Goal: Navigation & Orientation: Find specific page/section

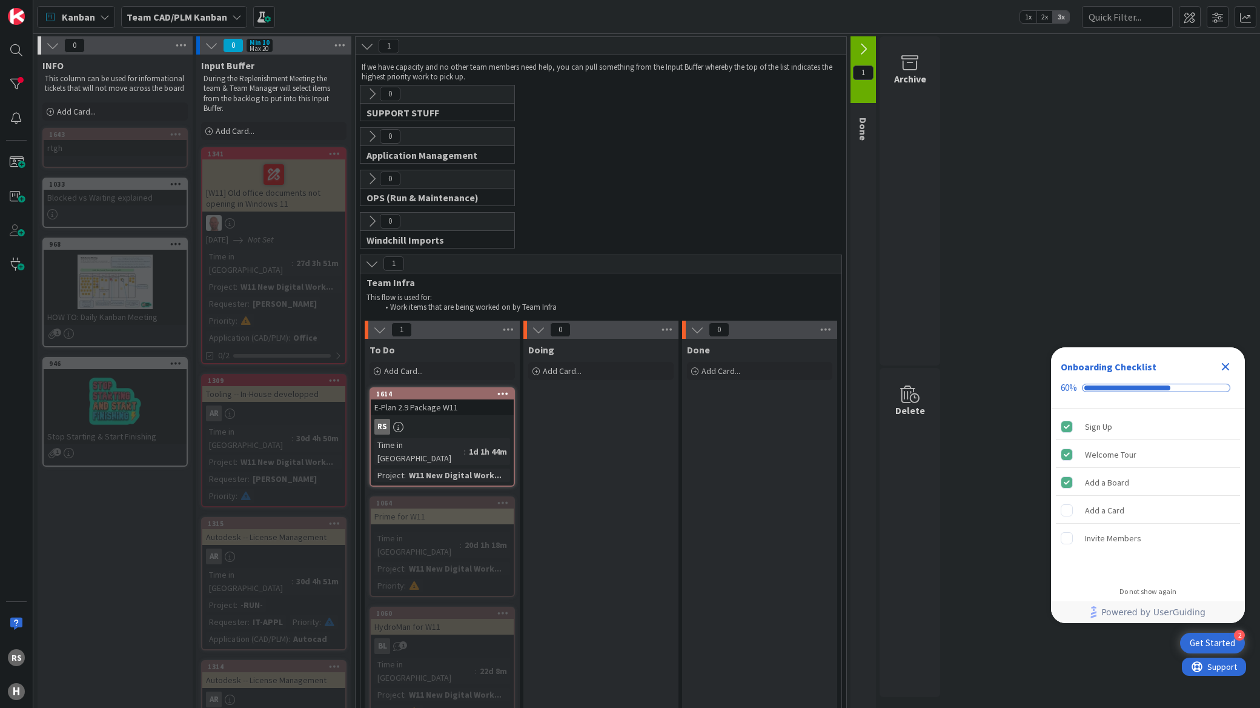
click at [1226, 361] on icon "Close Checklist" at bounding box center [1225, 366] width 15 height 15
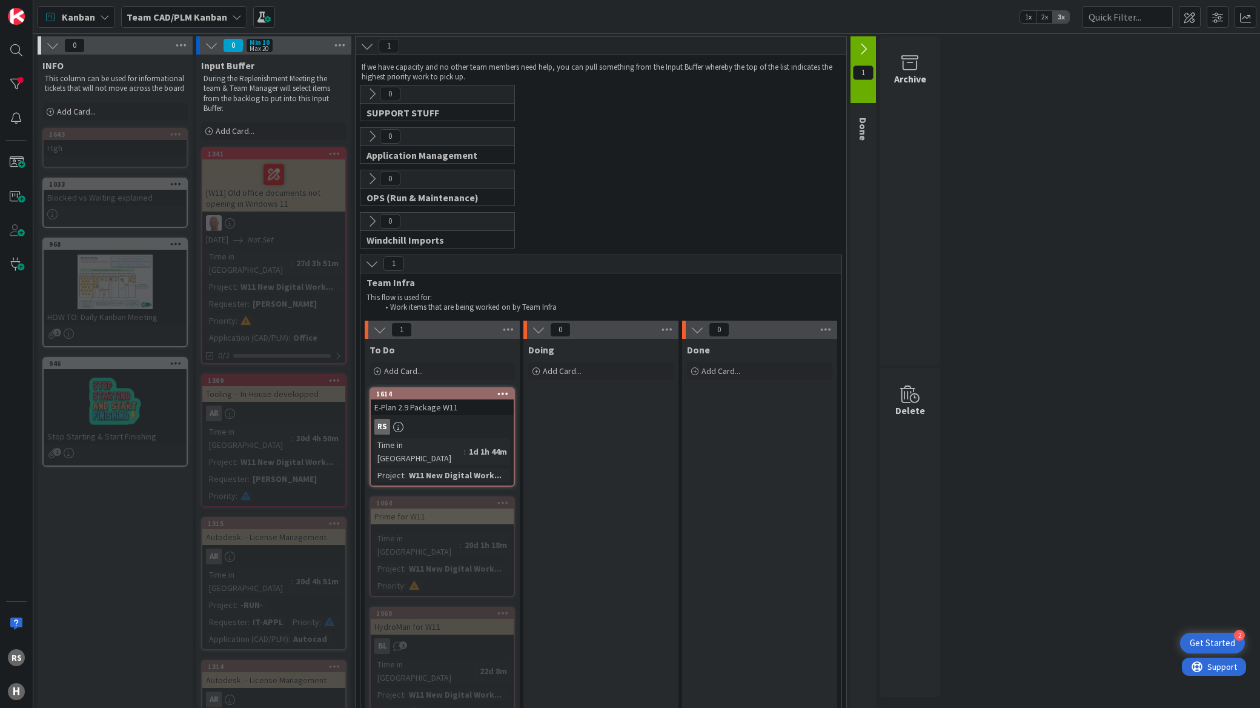
click at [73, 16] on span "Kanban" at bounding box center [78, 17] width 33 height 15
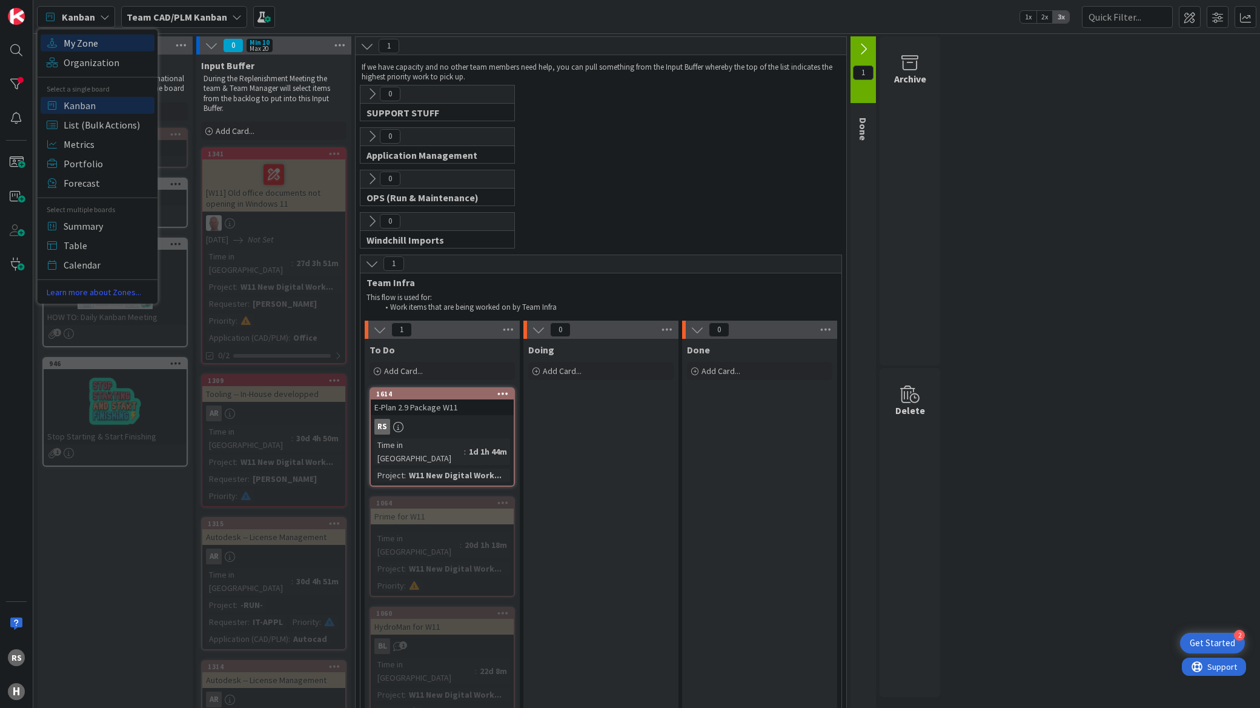
click at [74, 35] on span "My Zone" at bounding box center [107, 42] width 87 height 18
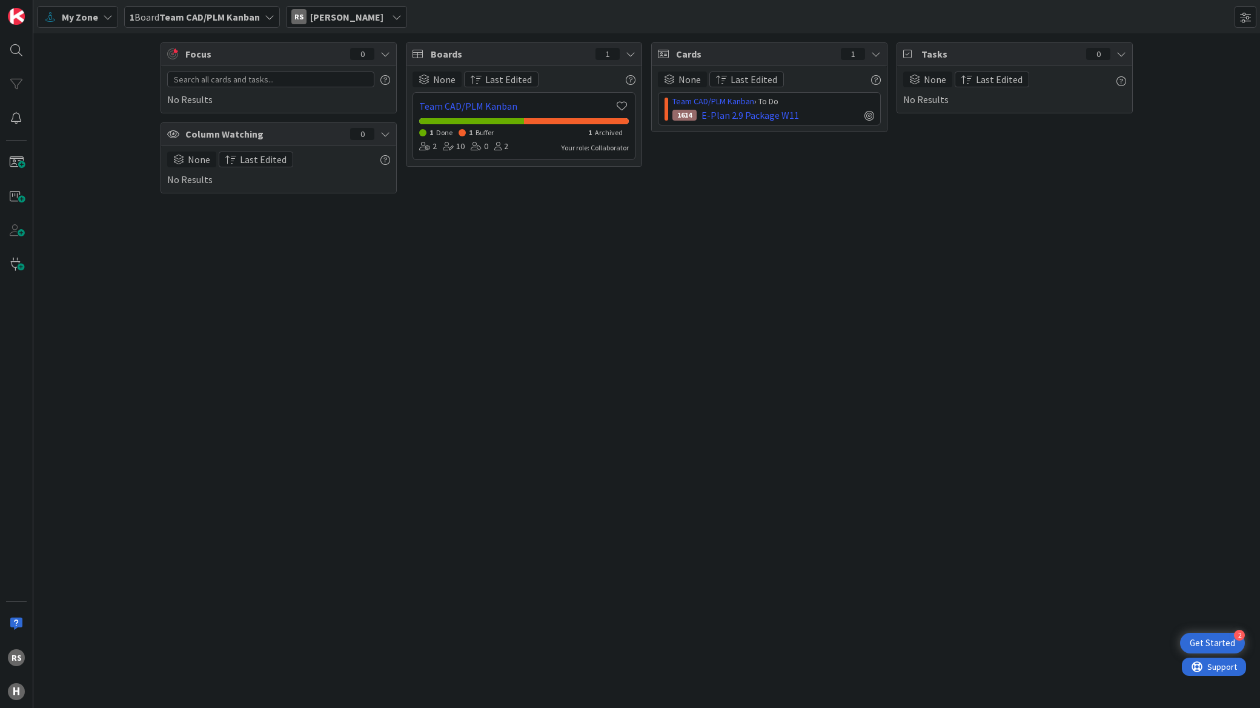
click at [540, 131] on div "1 Done 1 Buffer 1 Archived" at bounding box center [524, 131] width 210 height 15
click at [453, 144] on icon at bounding box center [448, 146] width 11 height 8
click at [465, 111] on link "Team CAD/PLM Kanban" at bounding box center [516, 106] width 195 height 15
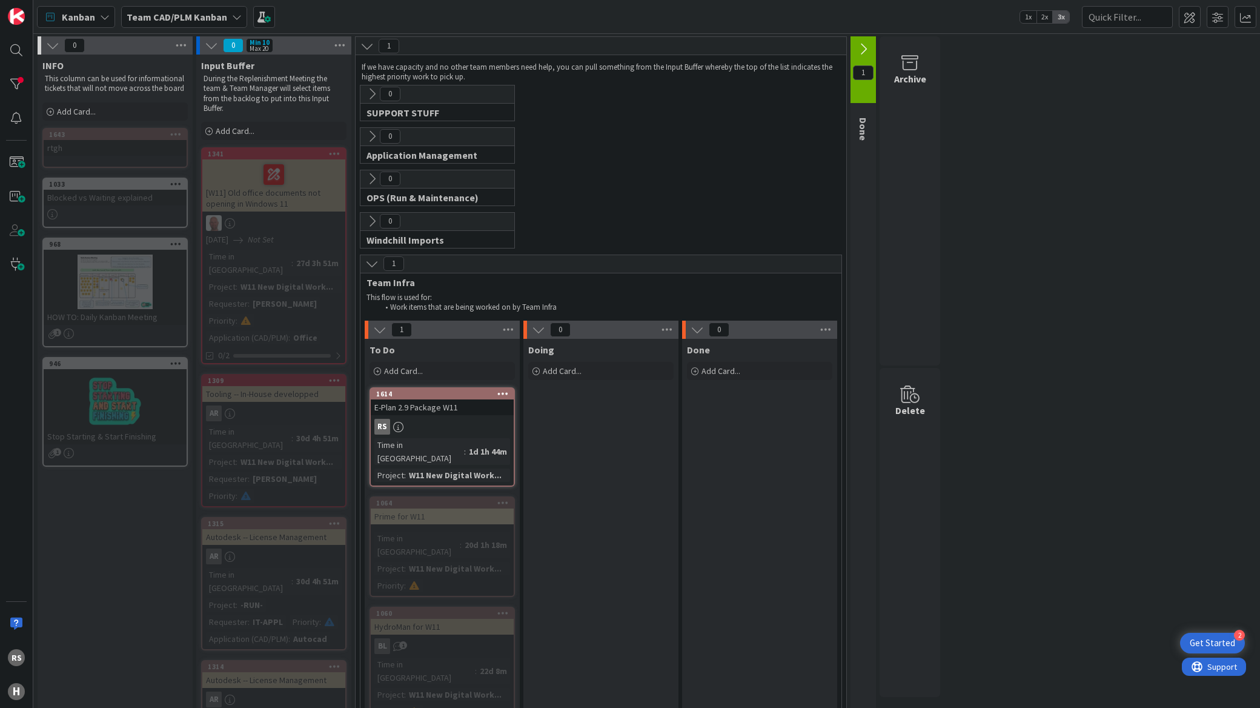
click at [101, 20] on icon at bounding box center [105, 17] width 10 height 10
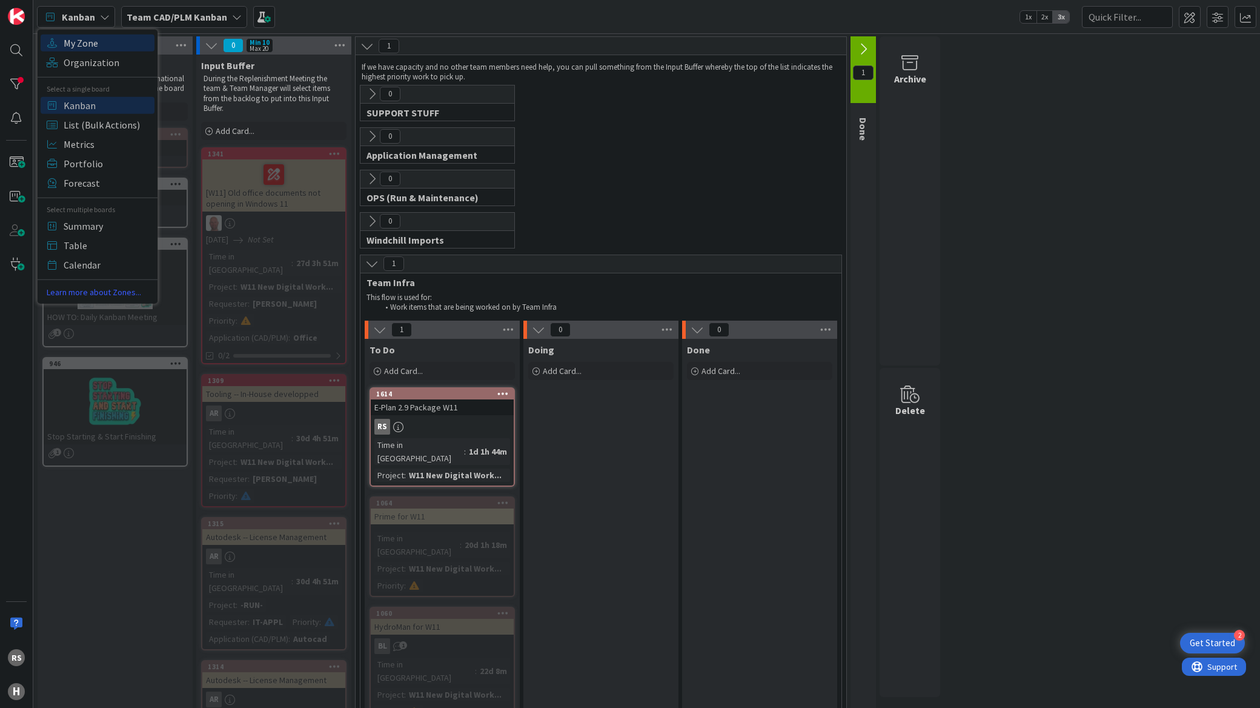
click at [89, 47] on span "My Zone" at bounding box center [107, 42] width 87 height 18
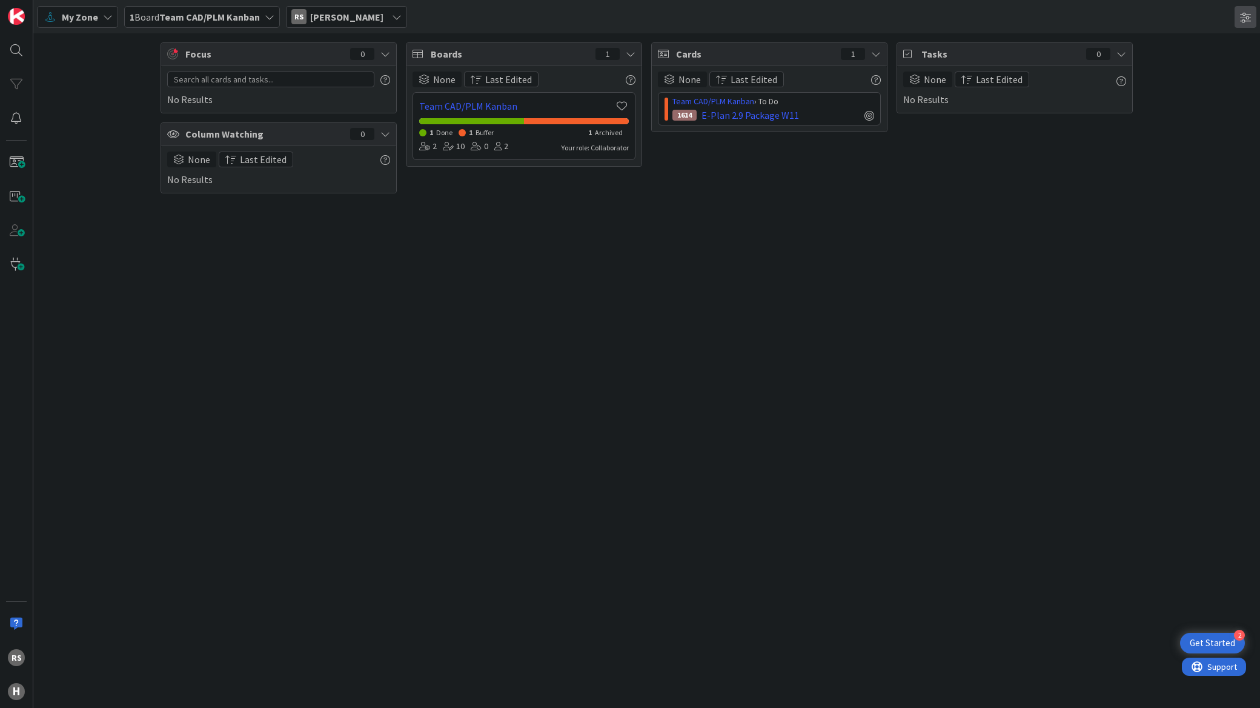
click at [1244, 19] on span at bounding box center [1246, 17] width 22 height 22
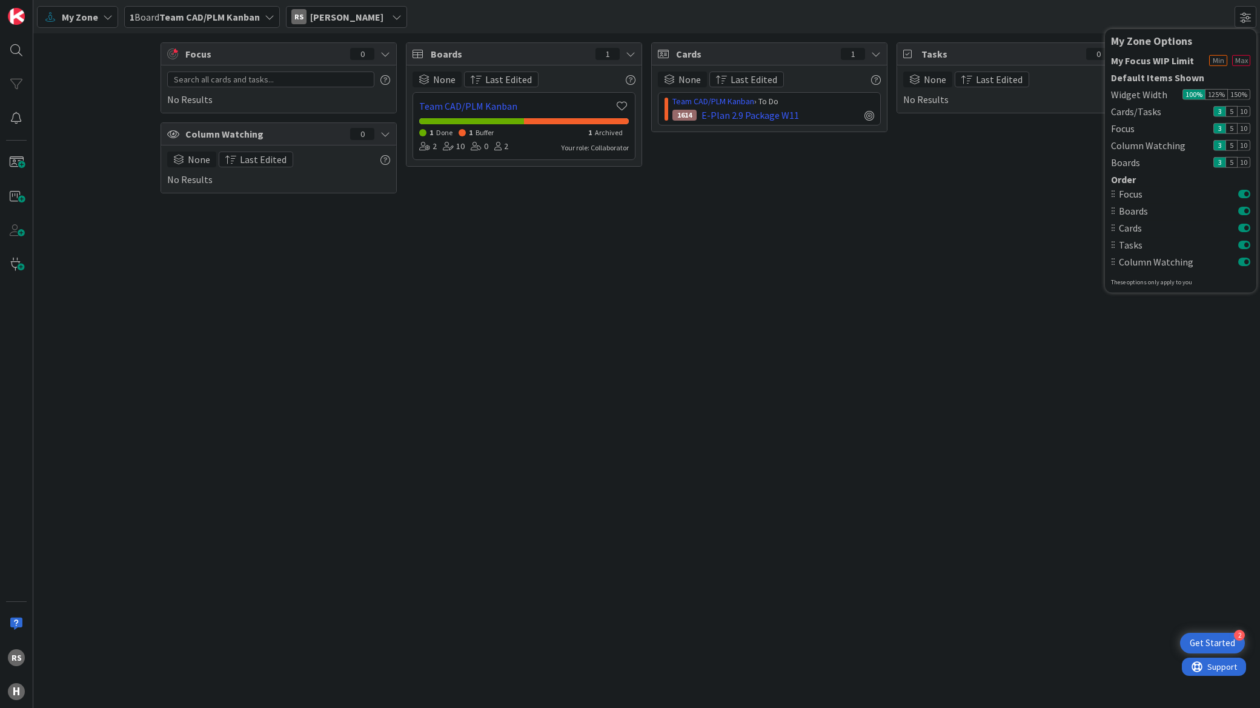
click at [998, 235] on div "Focus 0 No Results Column Watching 0 None Last Edited No Results Boards 1 None …" at bounding box center [646, 370] width 1227 height 674
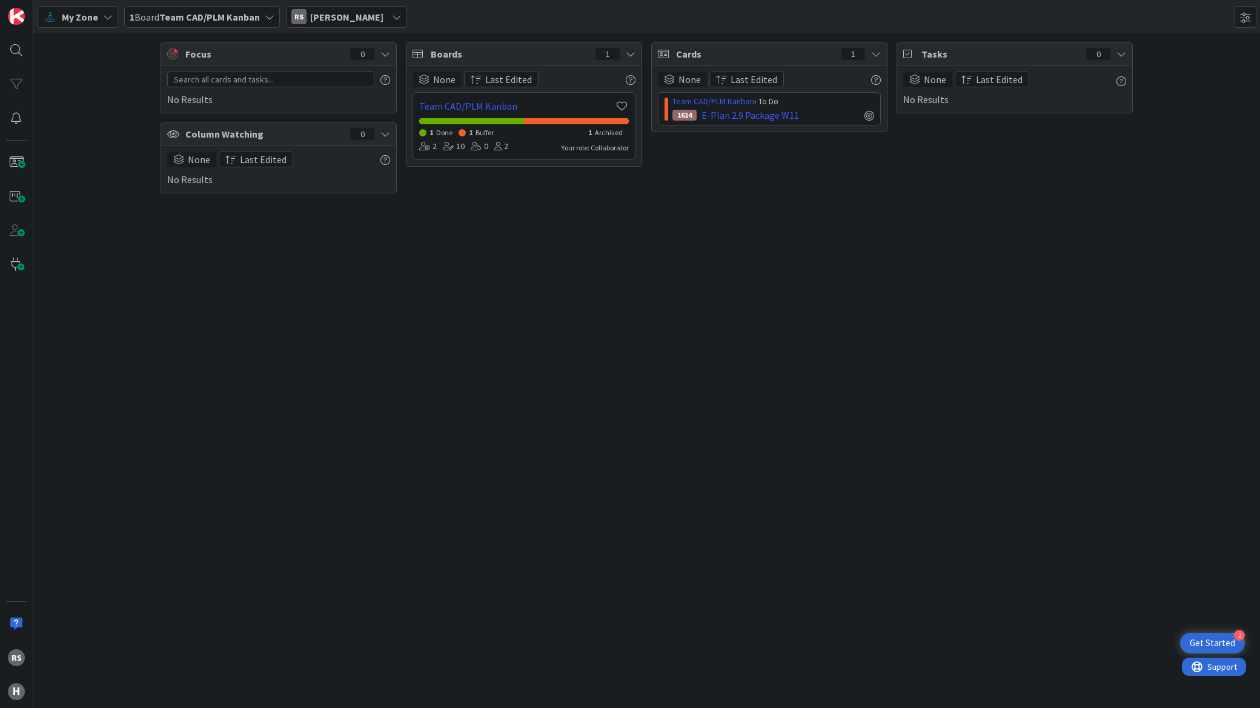
click at [628, 56] on icon at bounding box center [631, 54] width 10 height 10
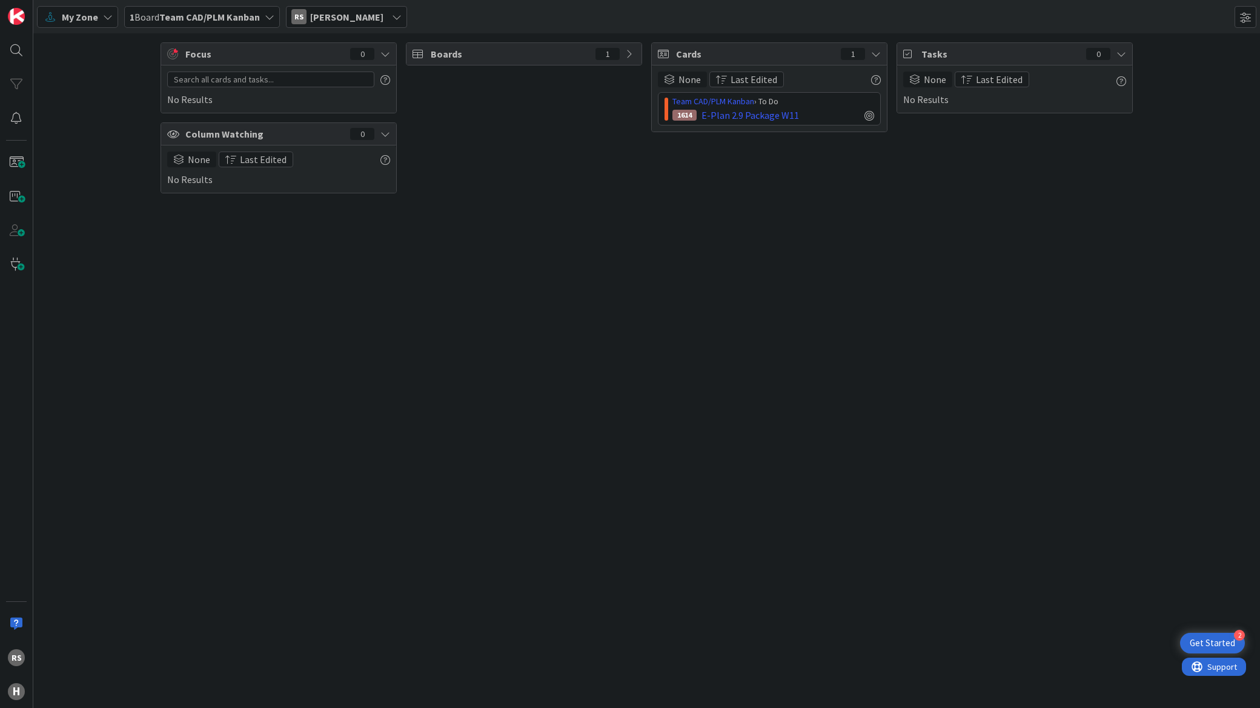
click at [628, 56] on icon at bounding box center [631, 54] width 10 height 10
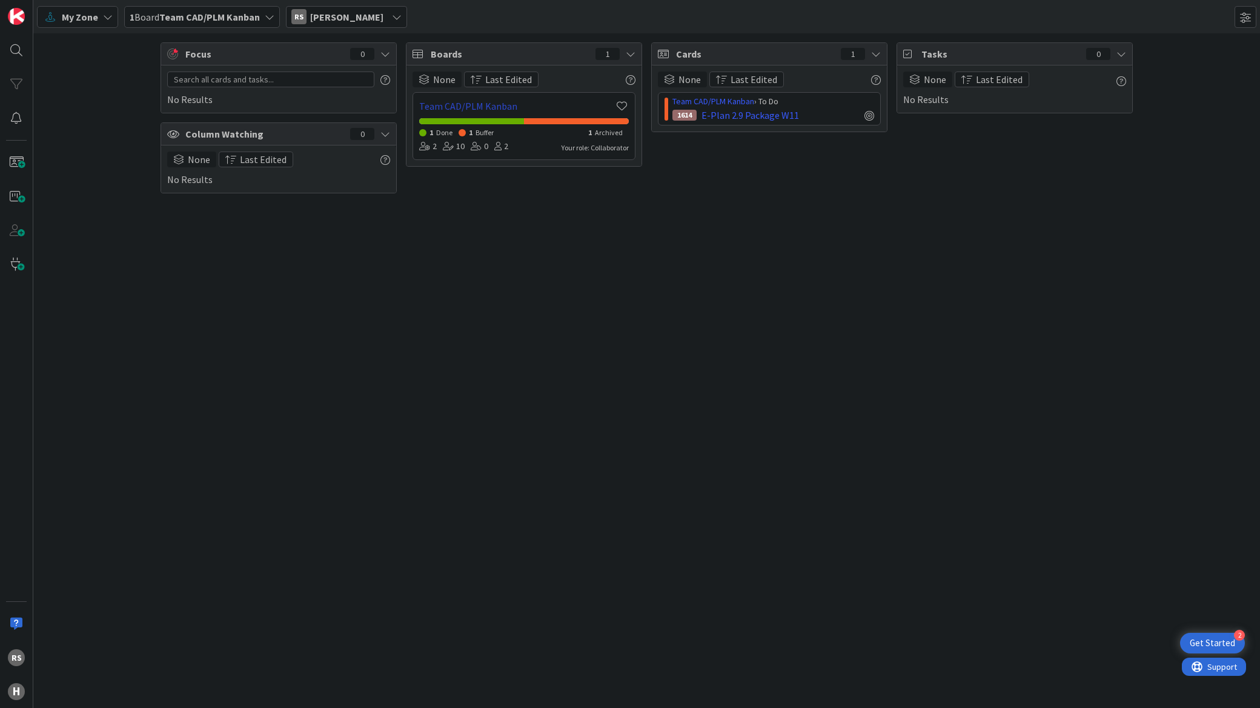
click at [583, 107] on link "Team CAD/PLM Kanban" at bounding box center [516, 106] width 195 height 15
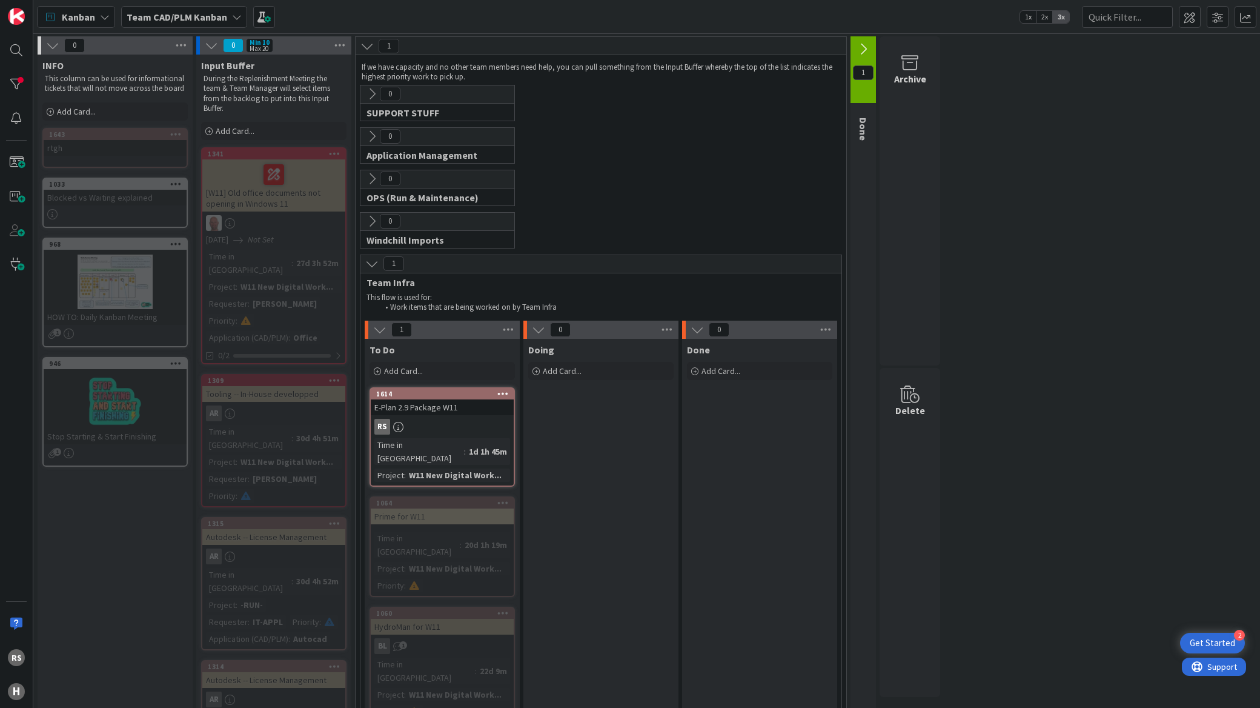
click at [864, 64] on div "1" at bounding box center [863, 69] width 25 height 67
click at [865, 51] on icon at bounding box center [863, 48] width 13 height 13
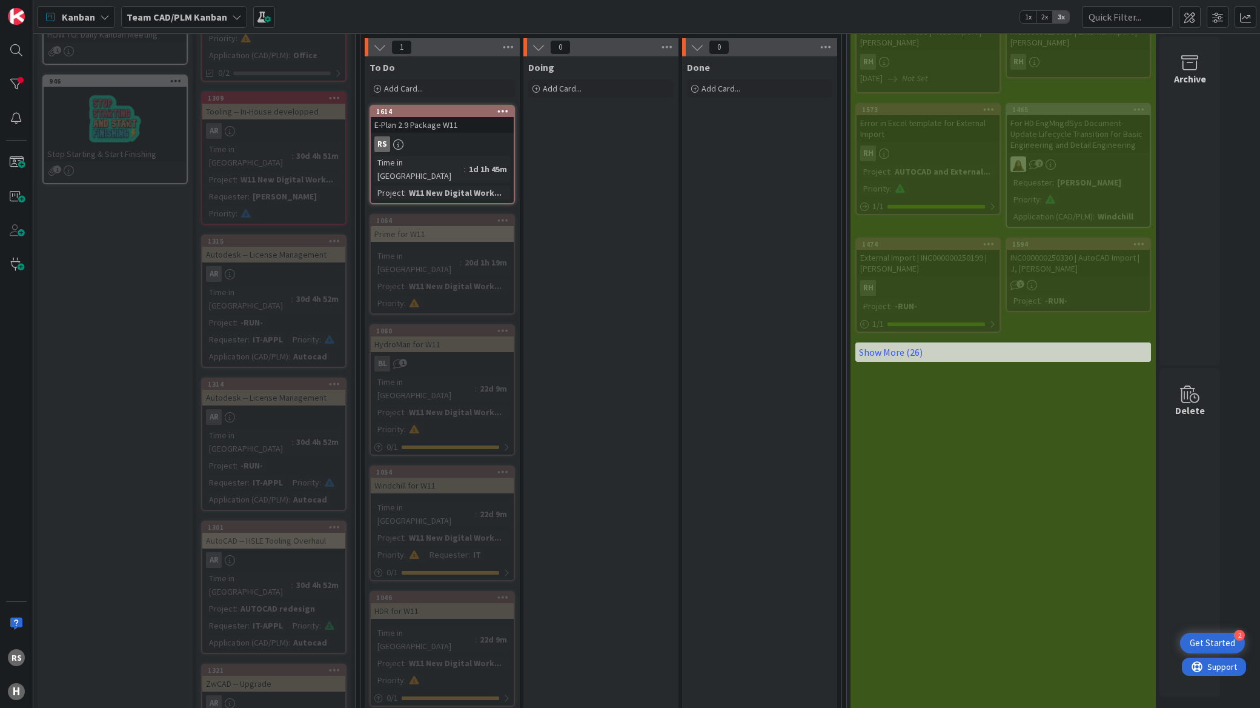
scroll to position [67, 0]
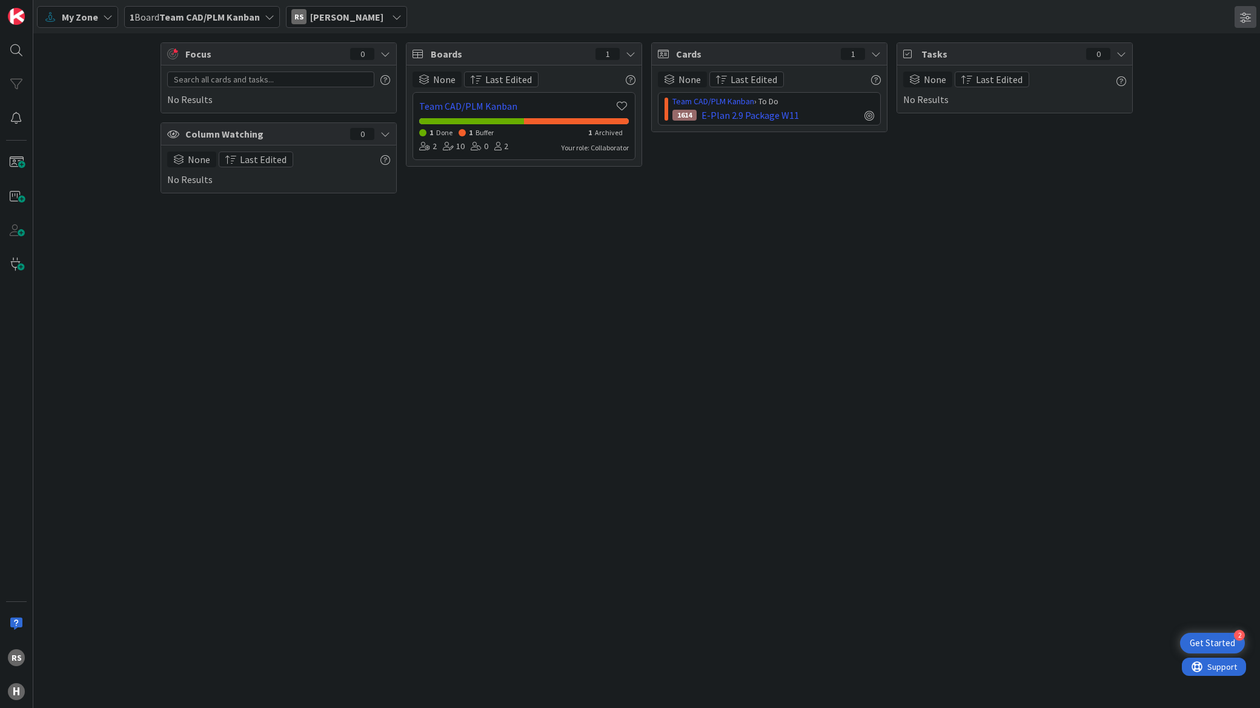
click at [1240, 15] on span at bounding box center [1246, 17] width 22 height 22
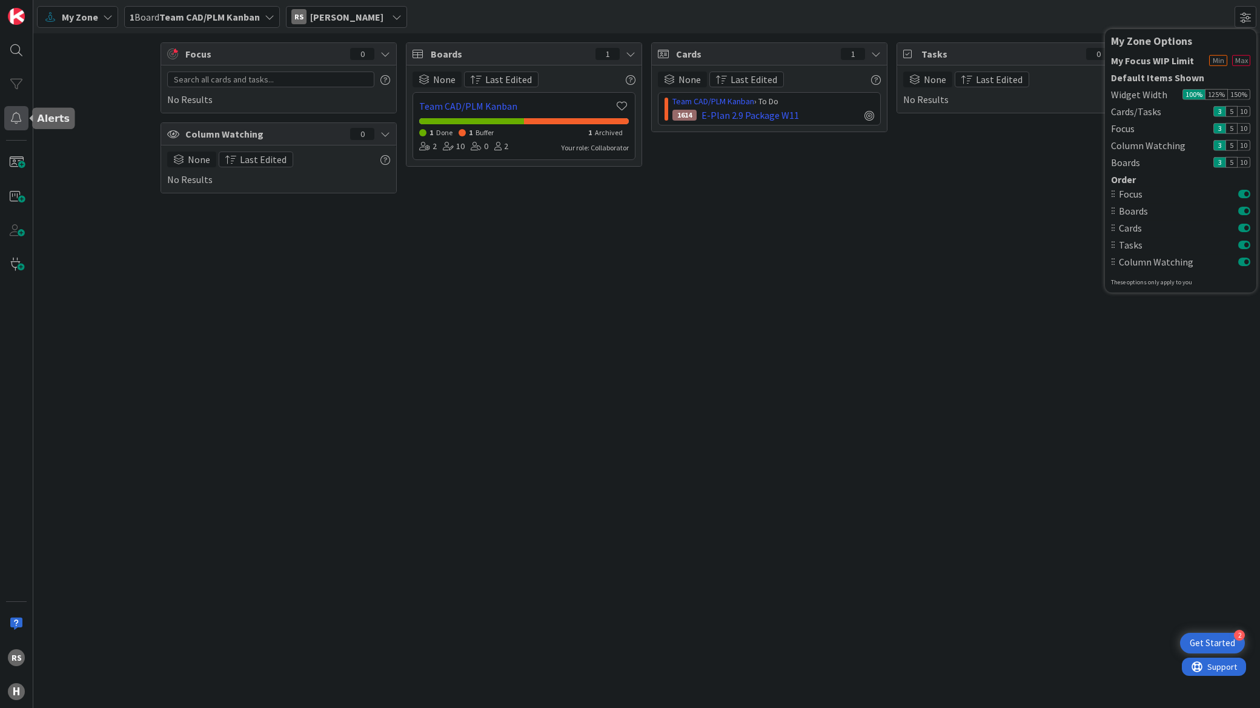
click at [10, 119] on div at bounding box center [16, 118] width 24 height 24
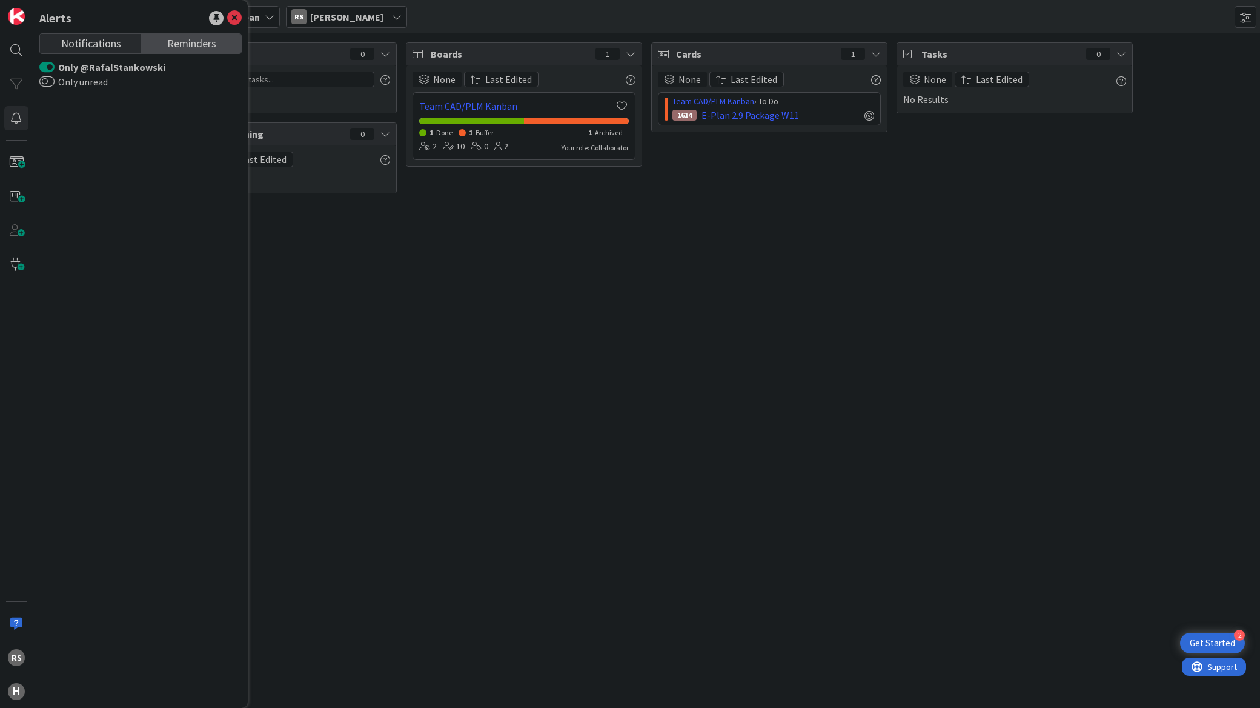
click at [180, 40] on span "Reminders" at bounding box center [191, 42] width 49 height 17
click at [56, 53] on link "Notifications" at bounding box center [90, 43] width 101 height 19
click at [235, 18] on icon at bounding box center [234, 18] width 15 height 15
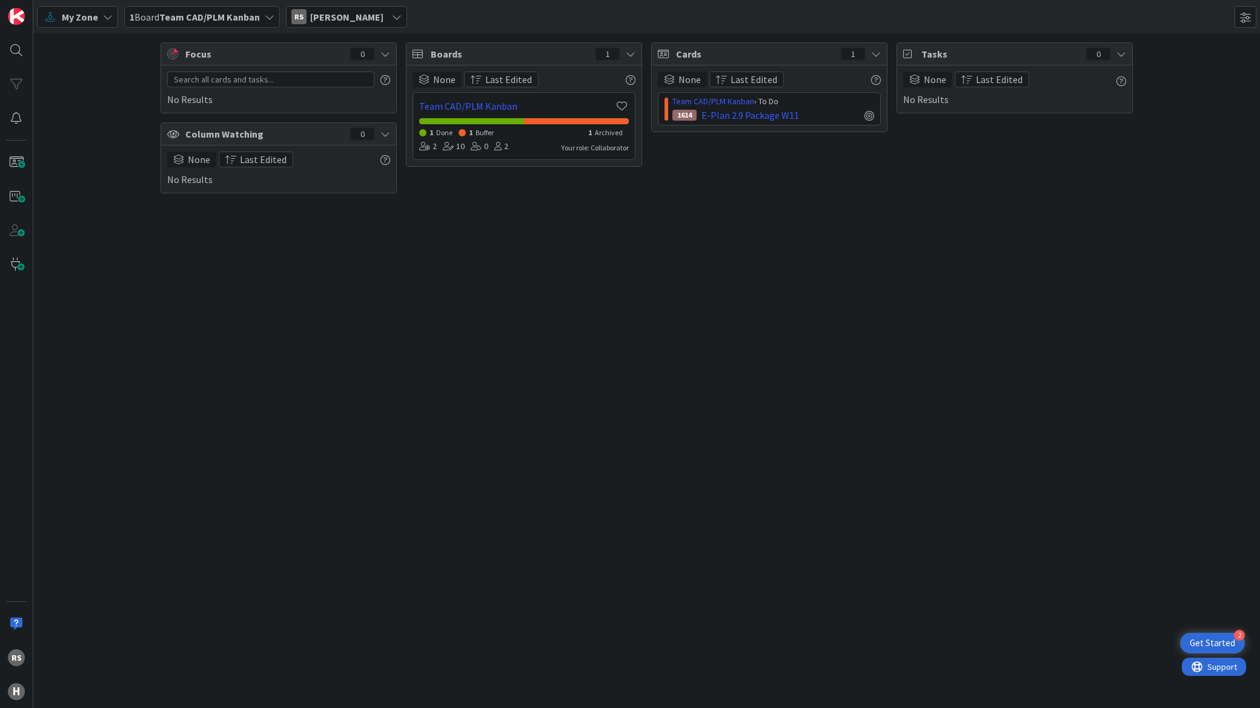
click at [209, 20] on b "Team CAD/PLM Kanban" at bounding box center [209, 17] width 101 height 12
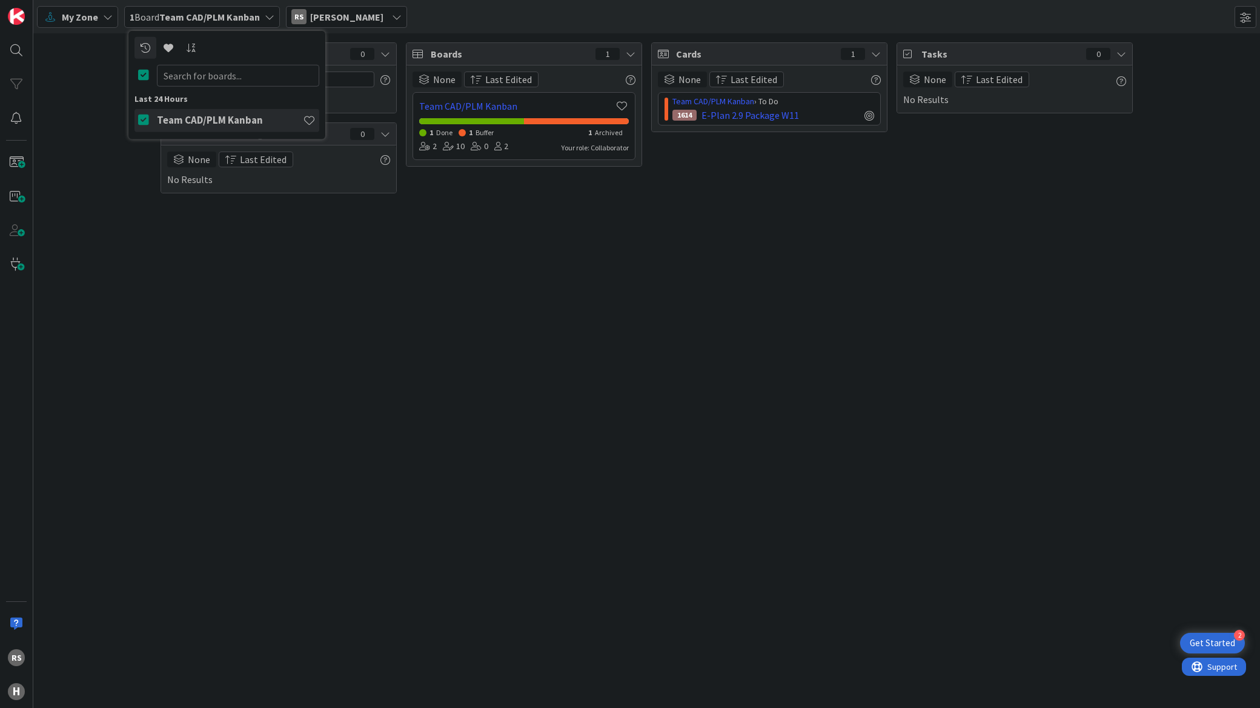
click at [111, 311] on div "Focus 0 No Results Column Watching 0 None Last Edited No Results Boards 1 None …" at bounding box center [646, 370] width 1227 height 674
